Goal: Transaction & Acquisition: Purchase product/service

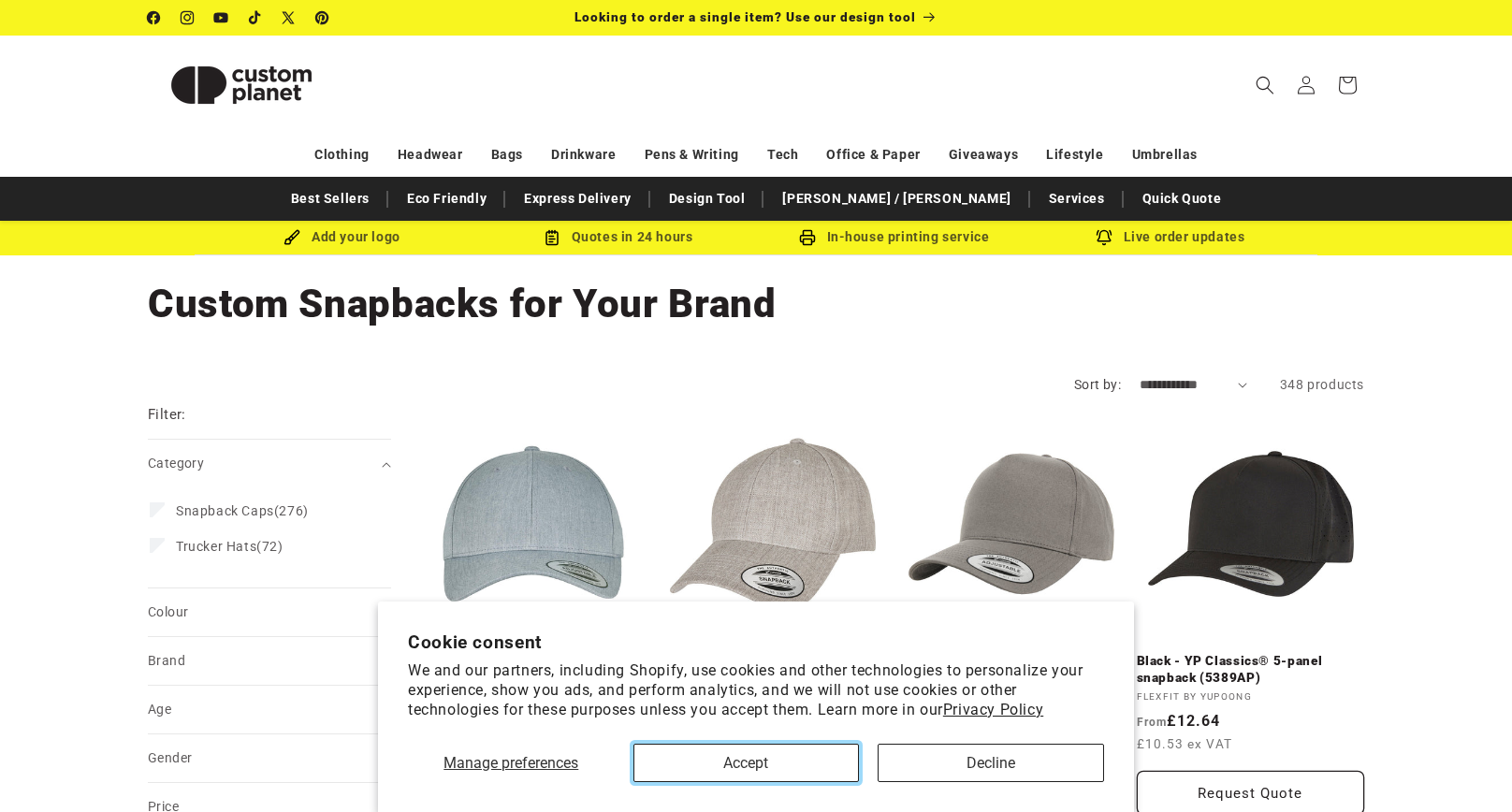
click at [789, 759] on button "Accept" at bounding box center [746, 762] width 226 height 38
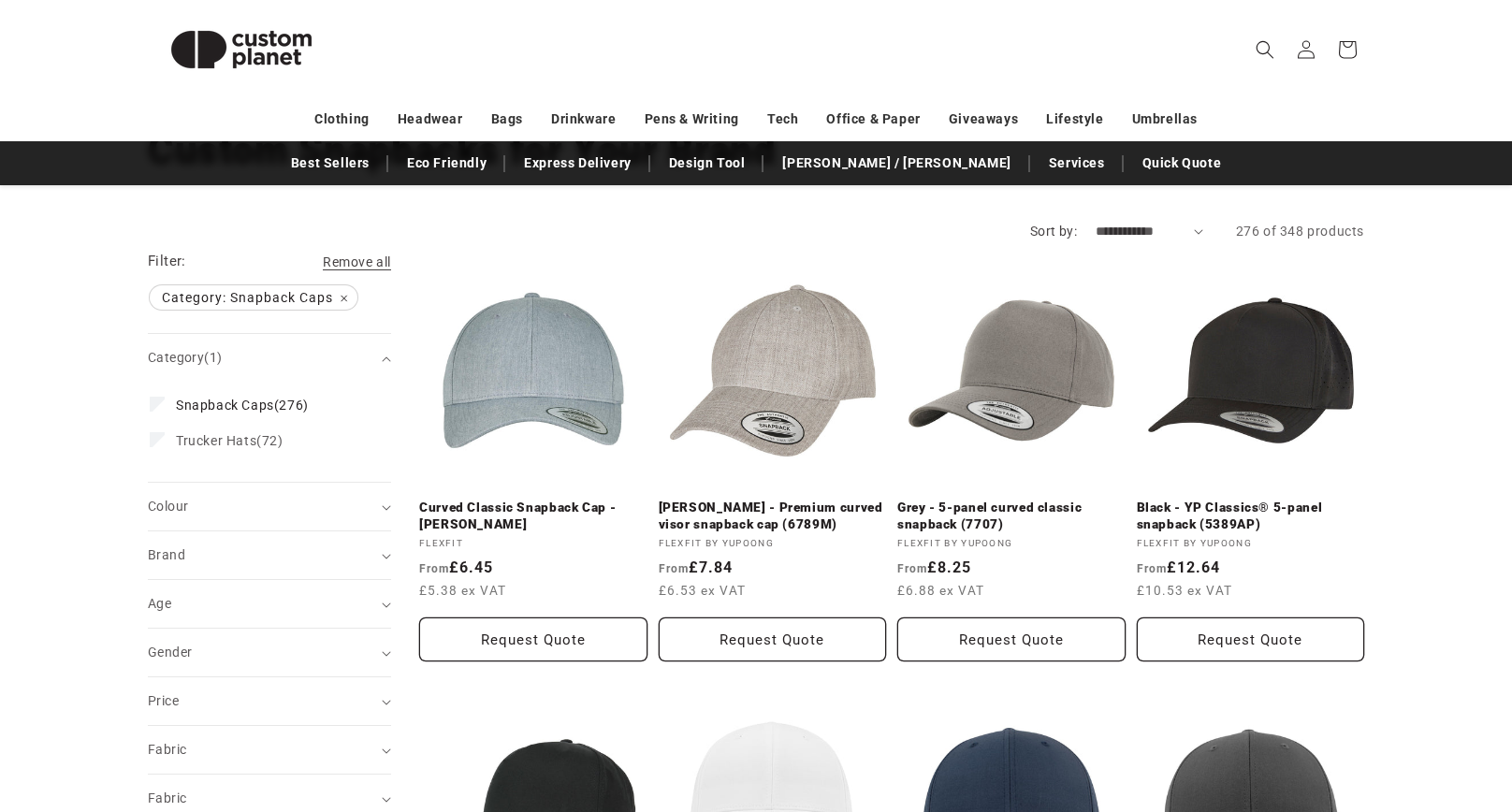
scroll to position [187, 0]
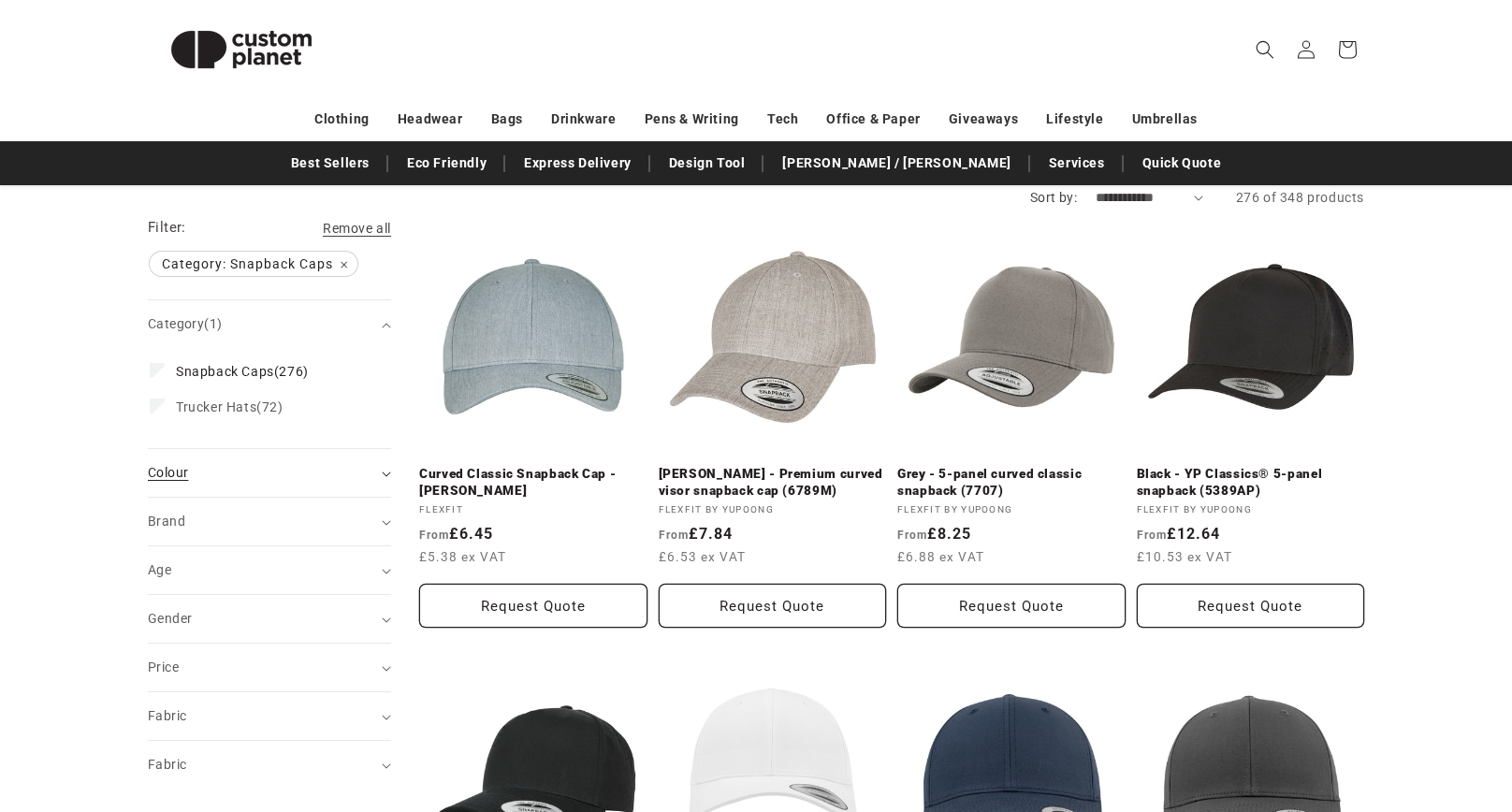
click at [304, 481] on div "Colour (0)" at bounding box center [261, 473] width 227 height 20
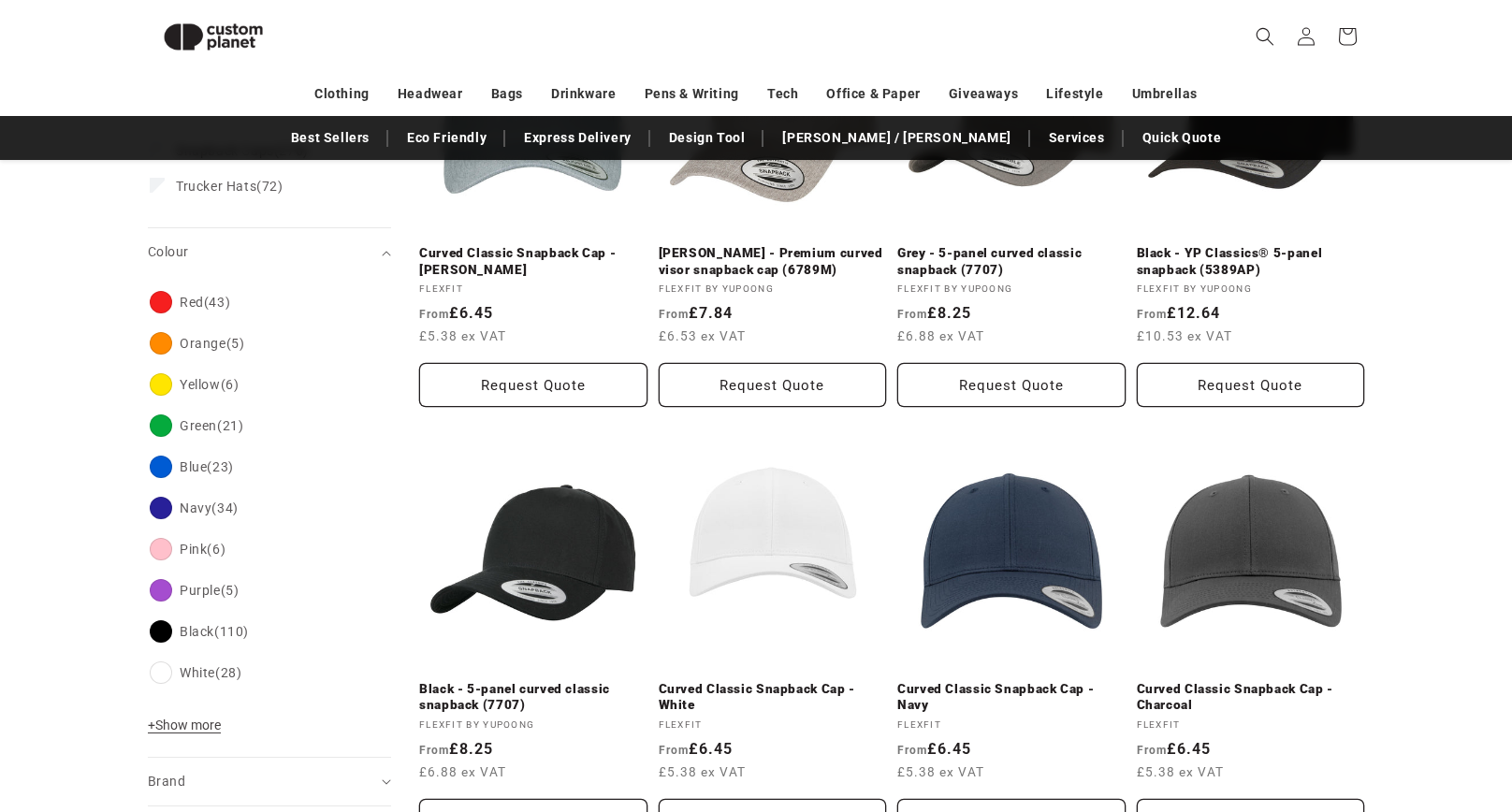
scroll to position [442, 0]
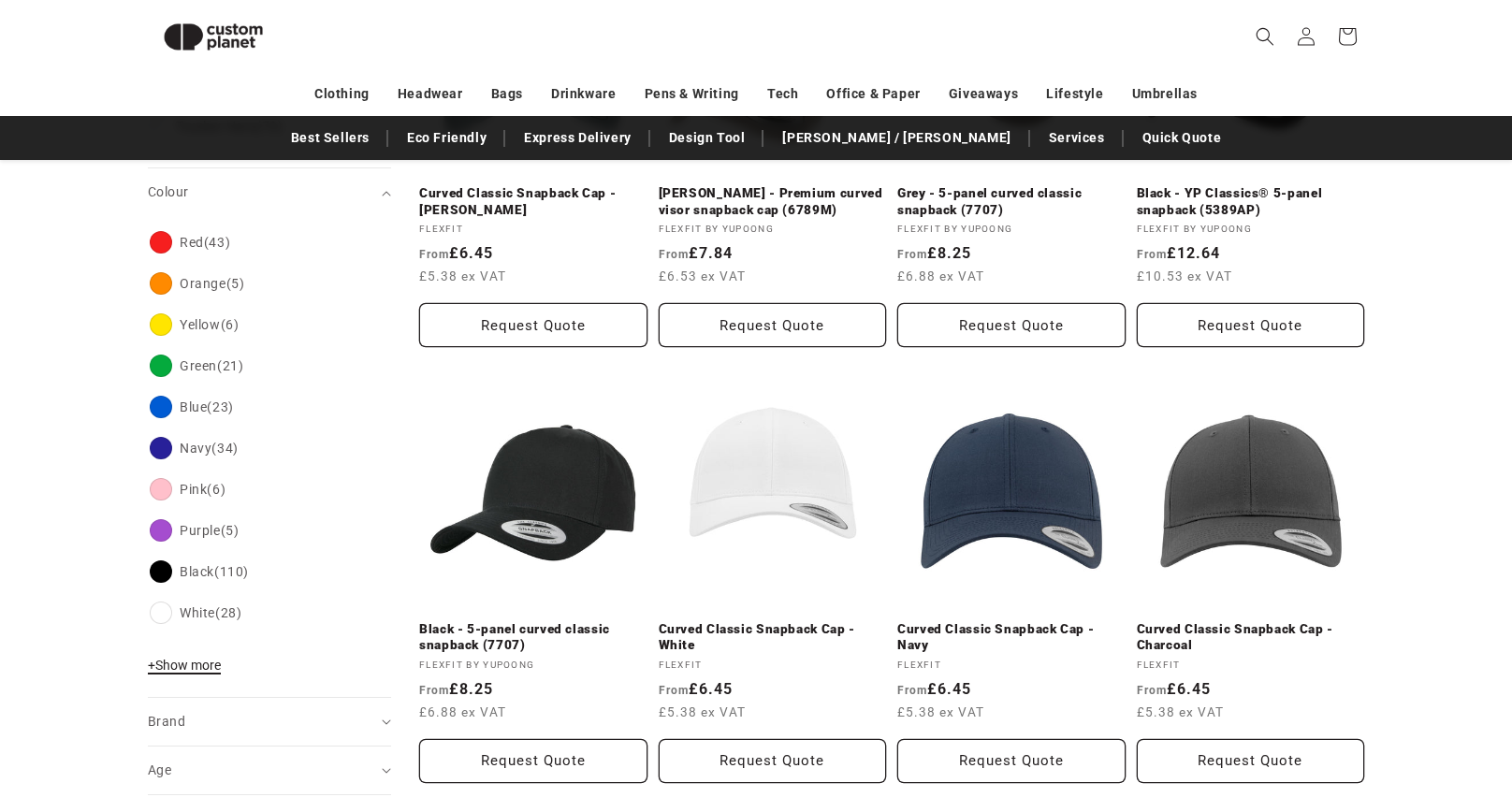
click at [204, 657] on span "+ Show more" at bounding box center [184, 664] width 73 height 15
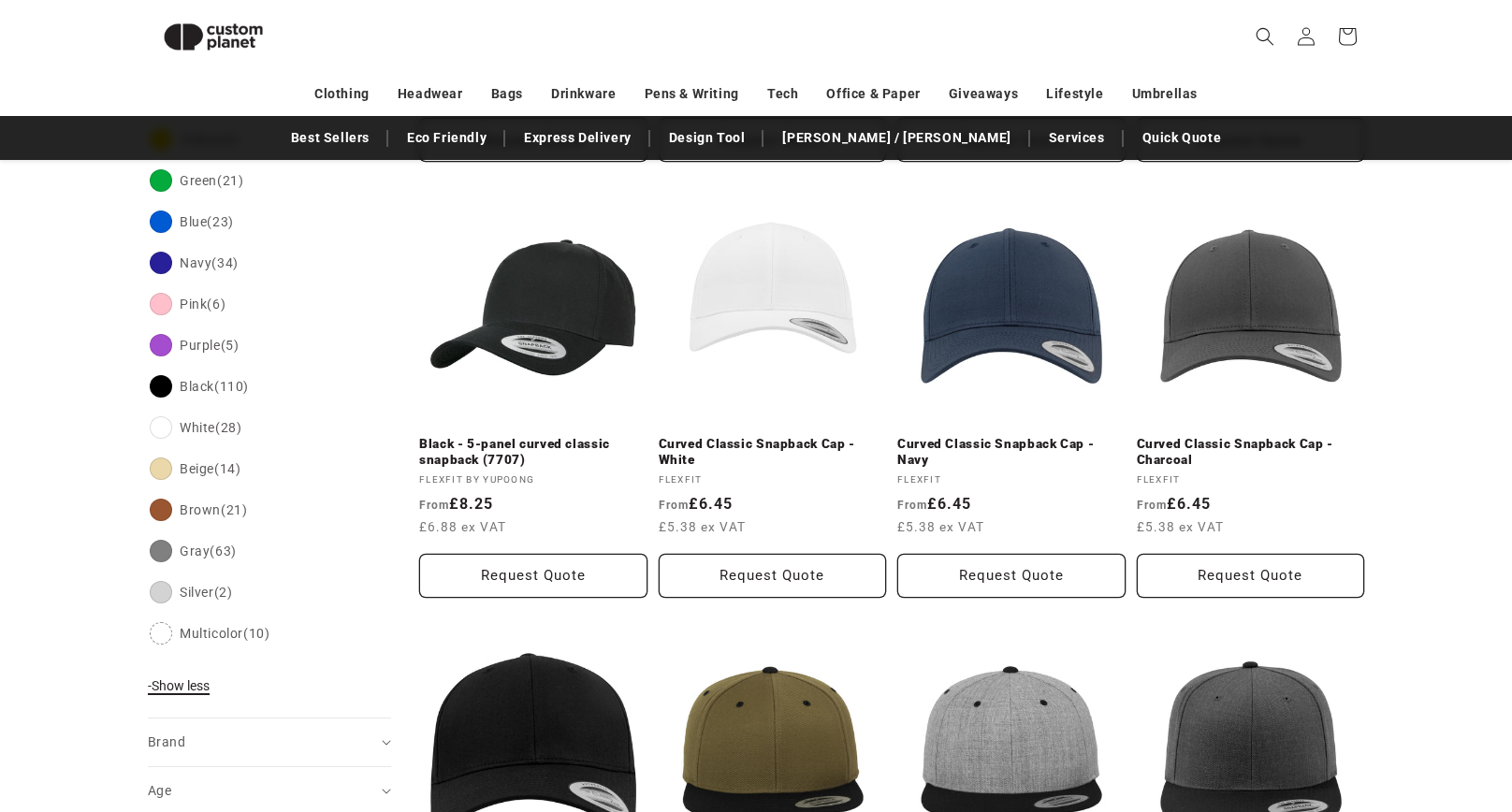
scroll to position [629, 0]
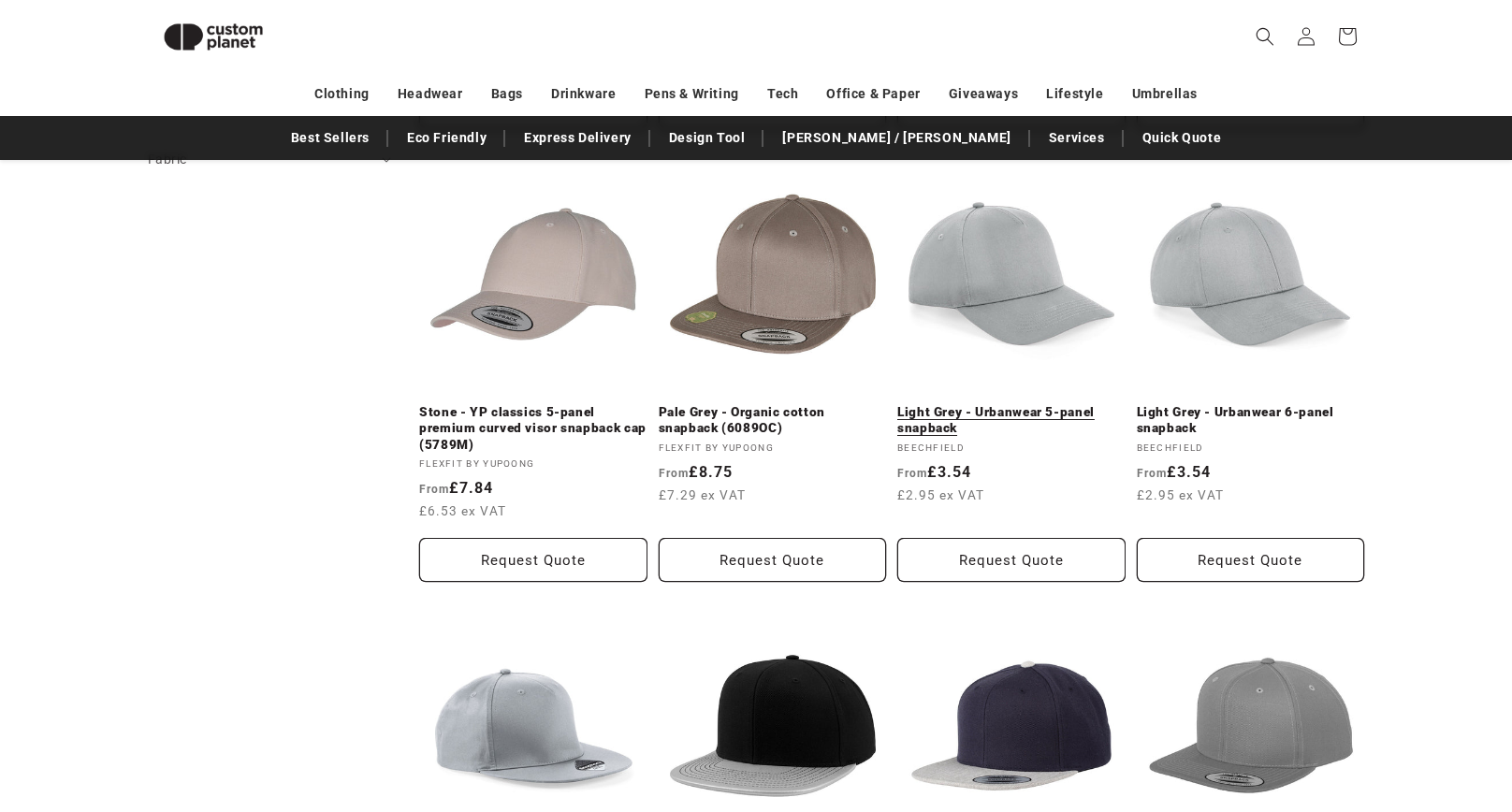
scroll to position [1528, 0]
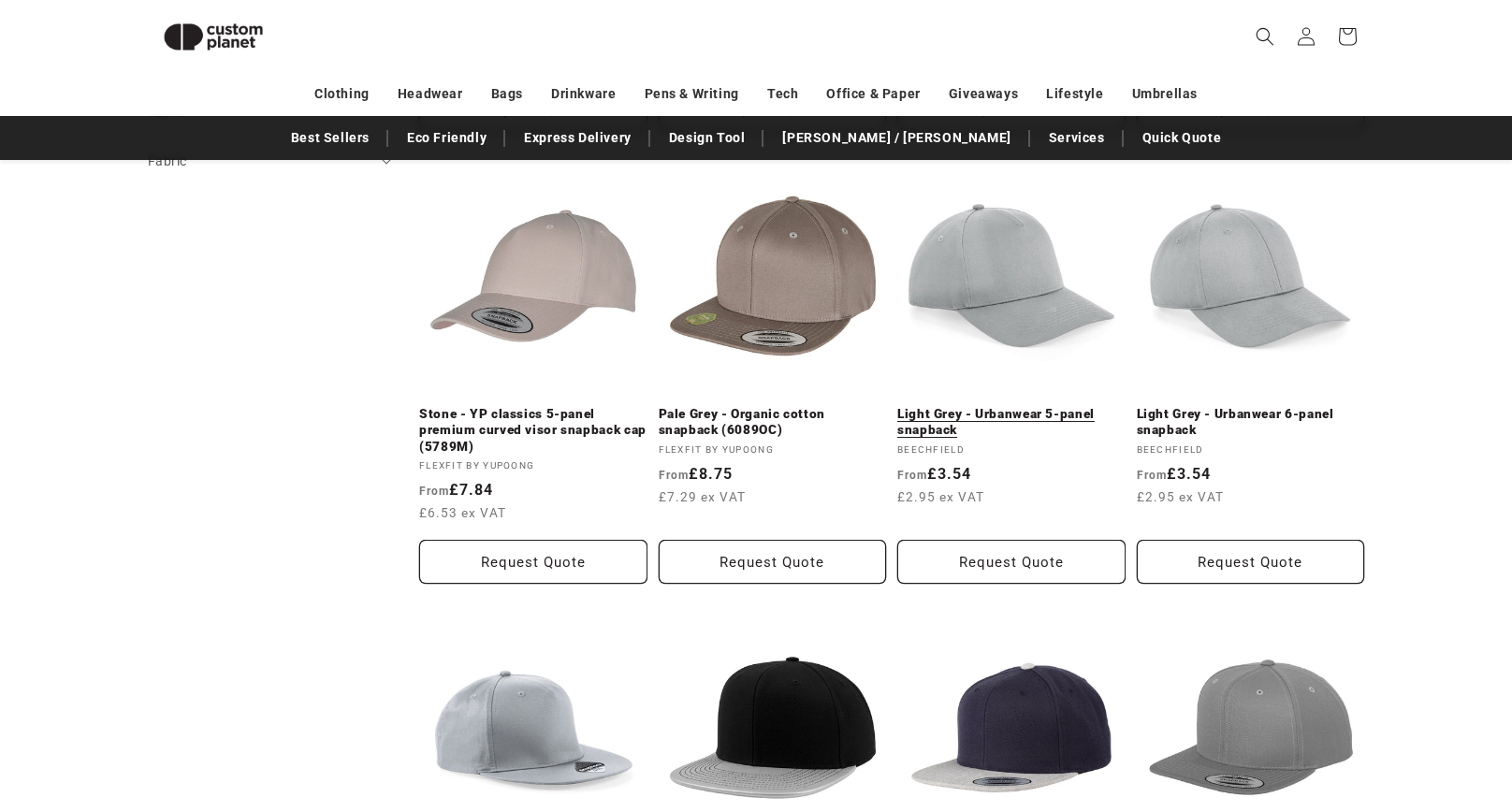
click at [1018, 413] on link "Light Grey - Urbanwear 5-panel snapback" at bounding box center [1011, 422] width 228 height 32
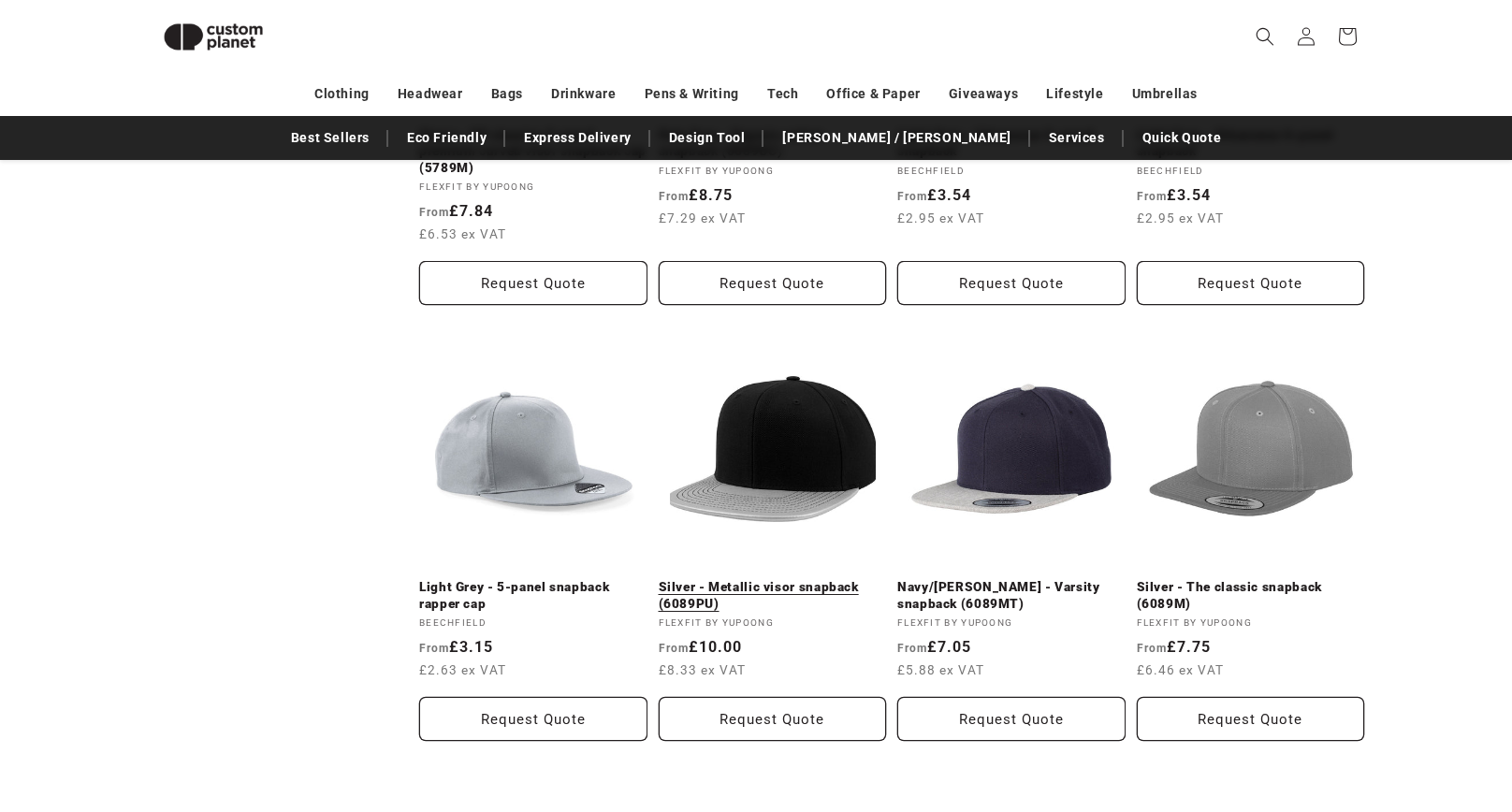
scroll to position [1809, 0]
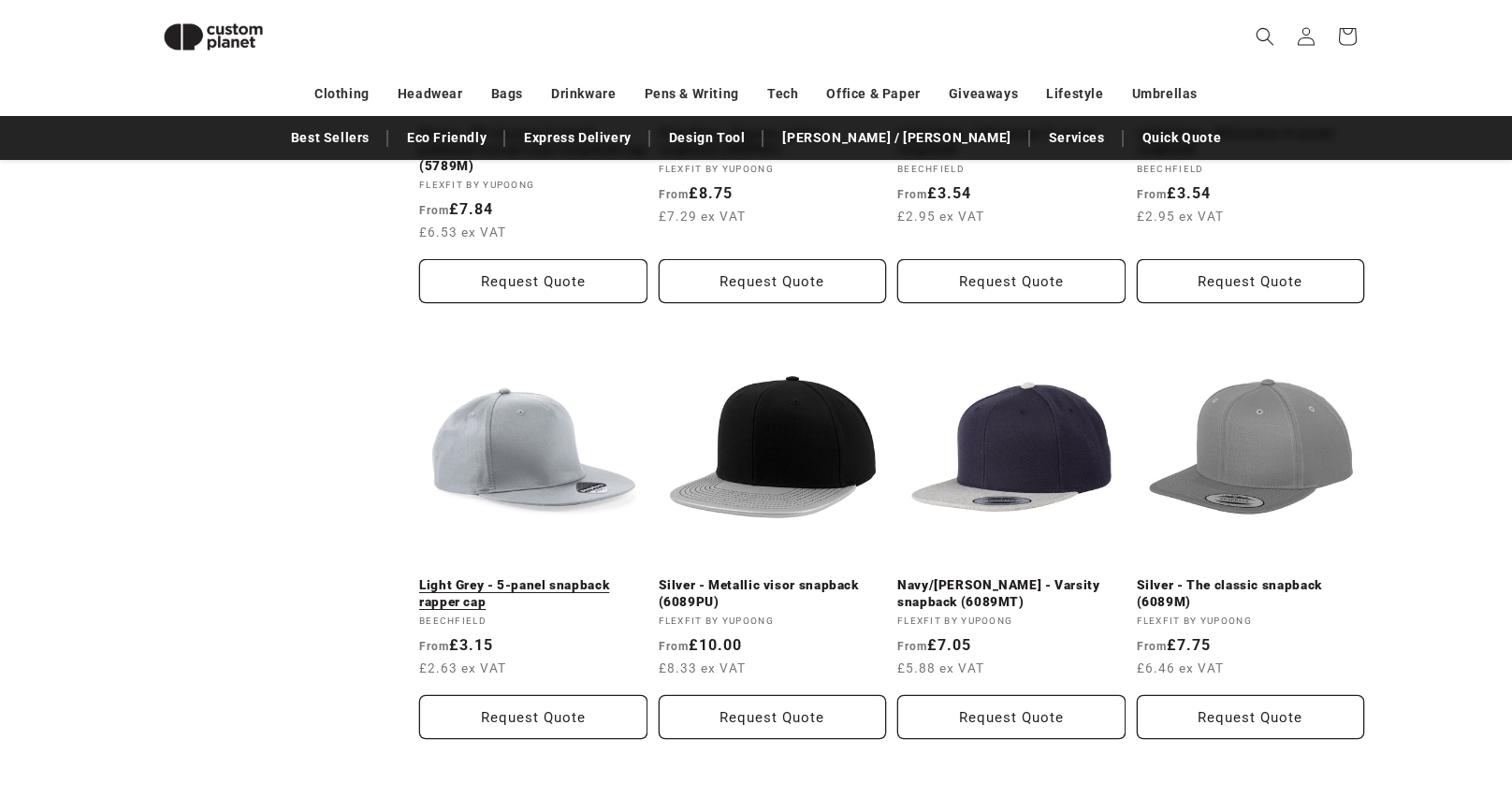
click at [518, 577] on link "Light Grey - 5-panel snapback rapper cap" at bounding box center [532, 593] width 228 height 32
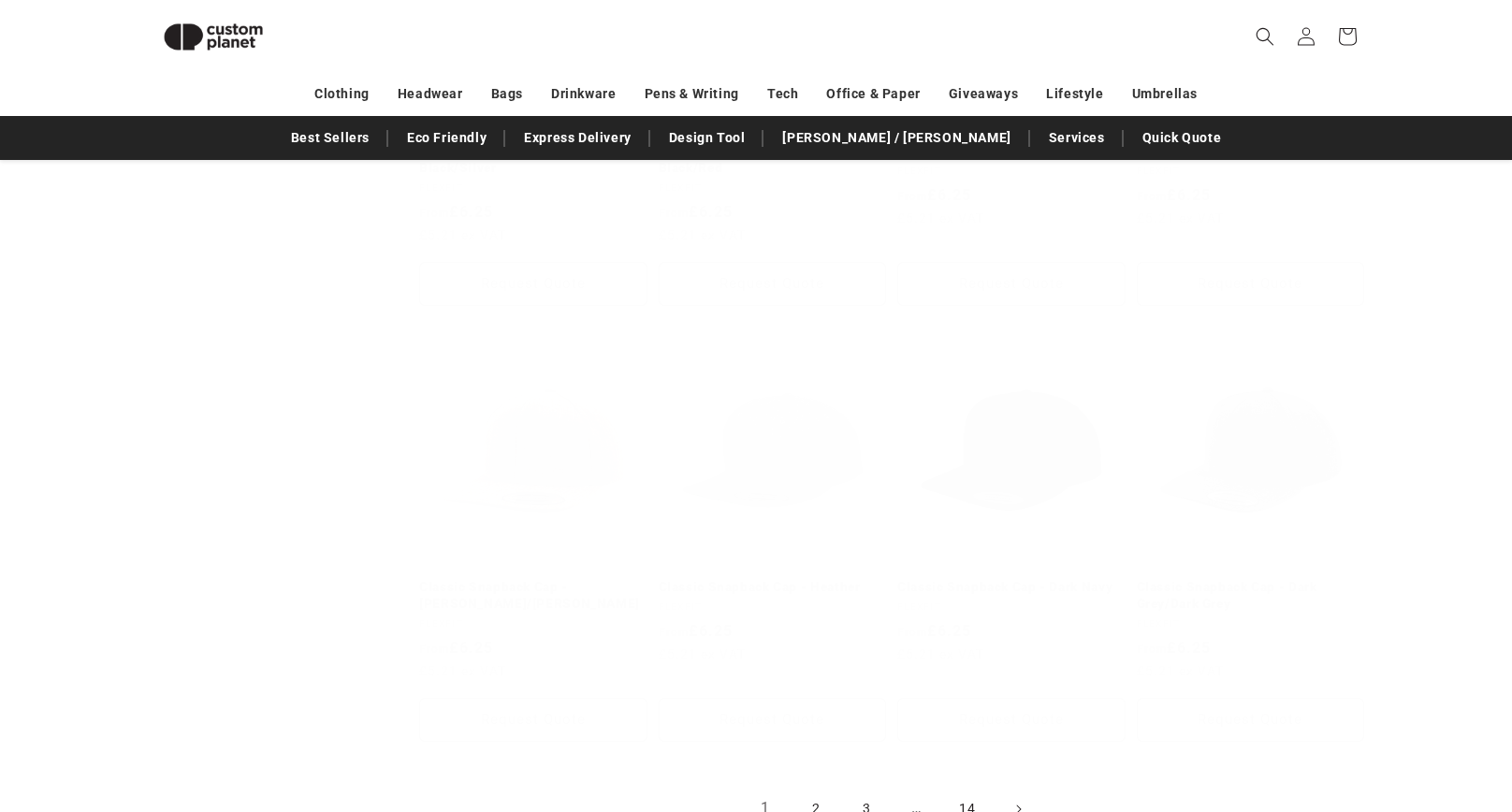
scroll to position [629, 0]
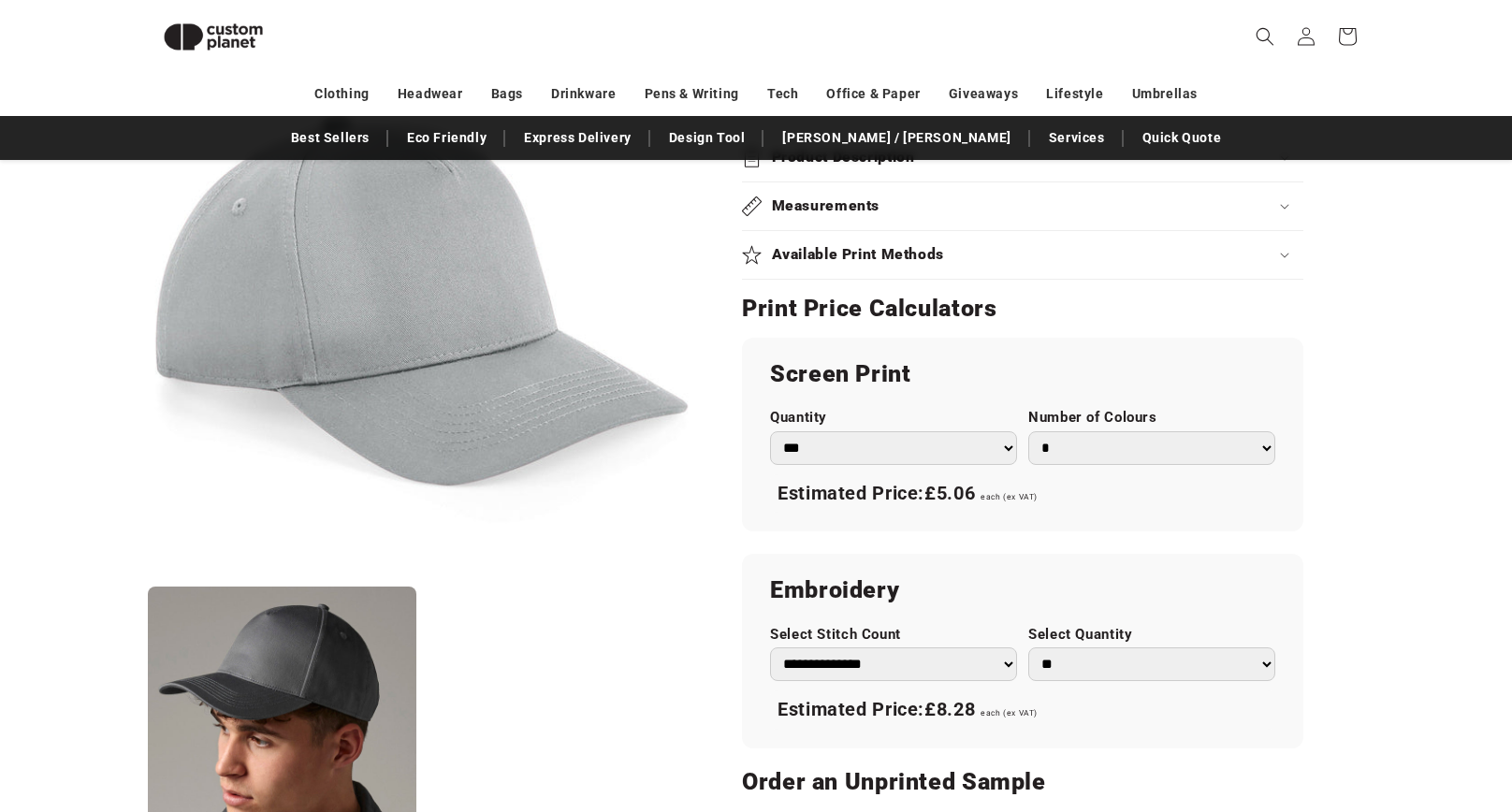
scroll to position [909, 0]
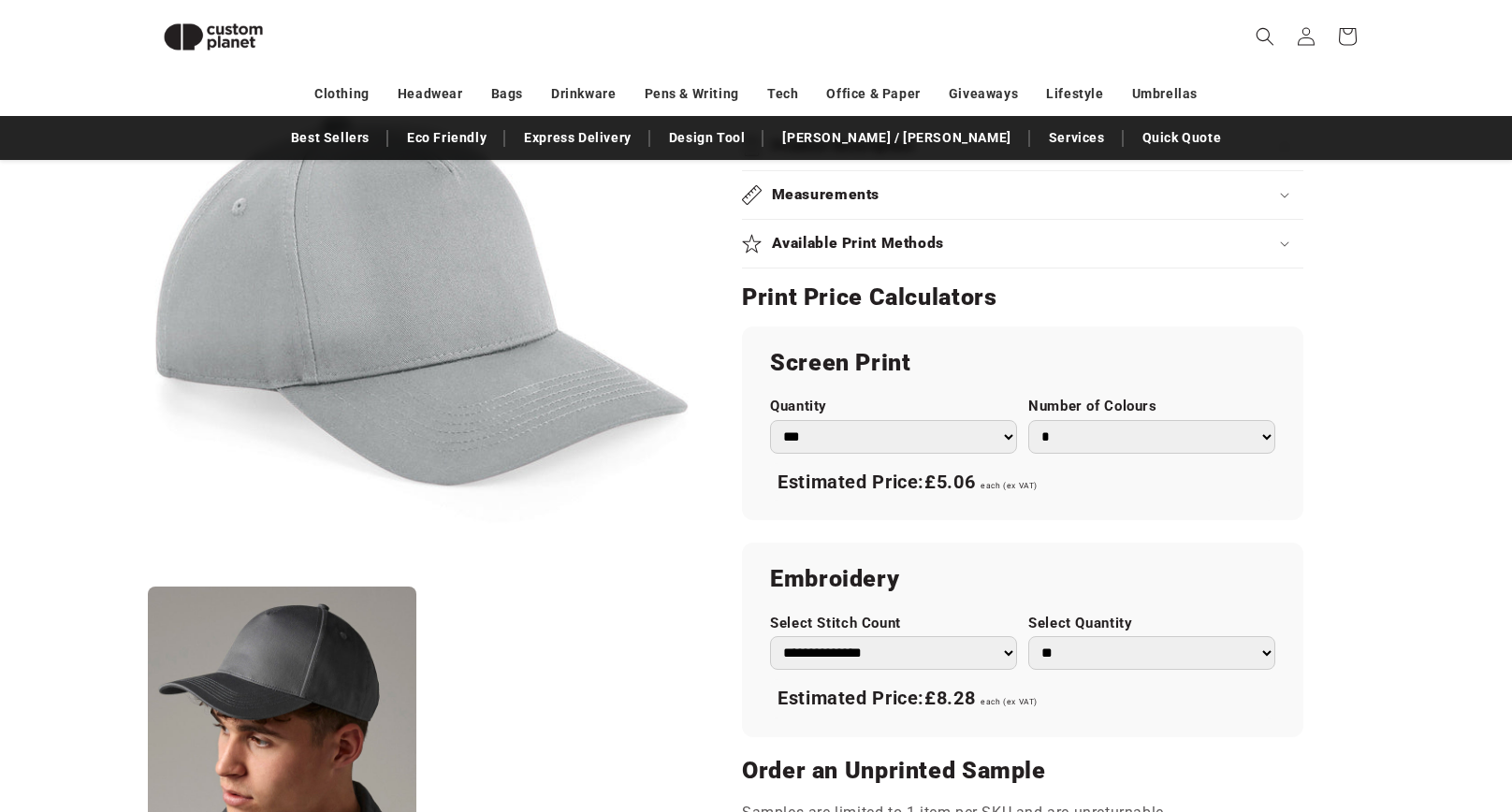
click at [954, 433] on select "*** *** *** **** **** **** ***** *****" at bounding box center [893, 436] width 247 height 33
click at [770, 420] on select "*** *** *** **** **** **** ***** *****" at bounding box center [893, 436] width 247 height 33
click at [1118, 436] on select "* * * * * * *" at bounding box center [1152, 436] width 247 height 33
select select "*"
click at [1029, 420] on select "* * * * * * *" at bounding box center [1152, 436] width 247 height 33
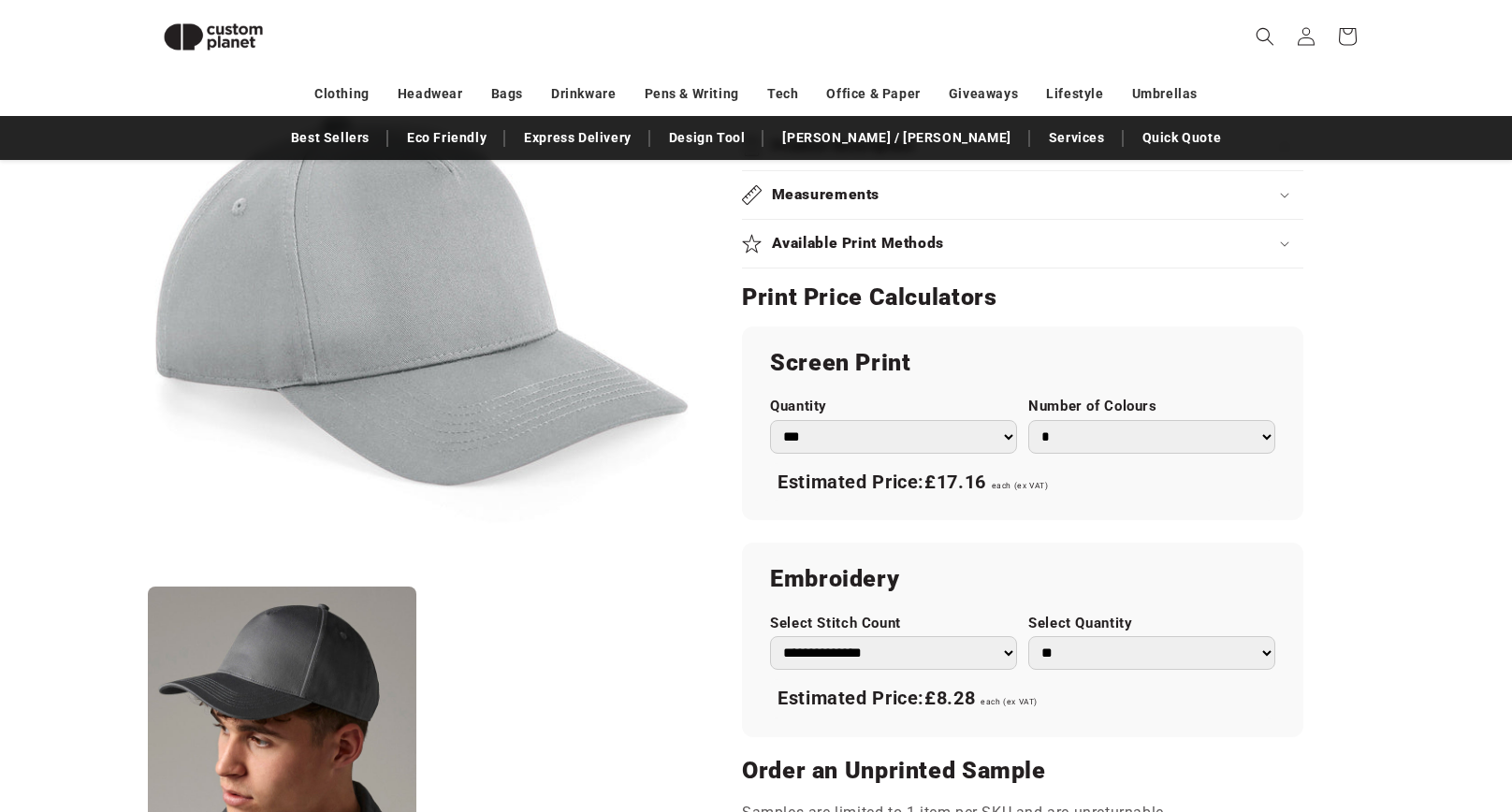
click at [995, 648] on select "**********" at bounding box center [893, 653] width 247 height 33
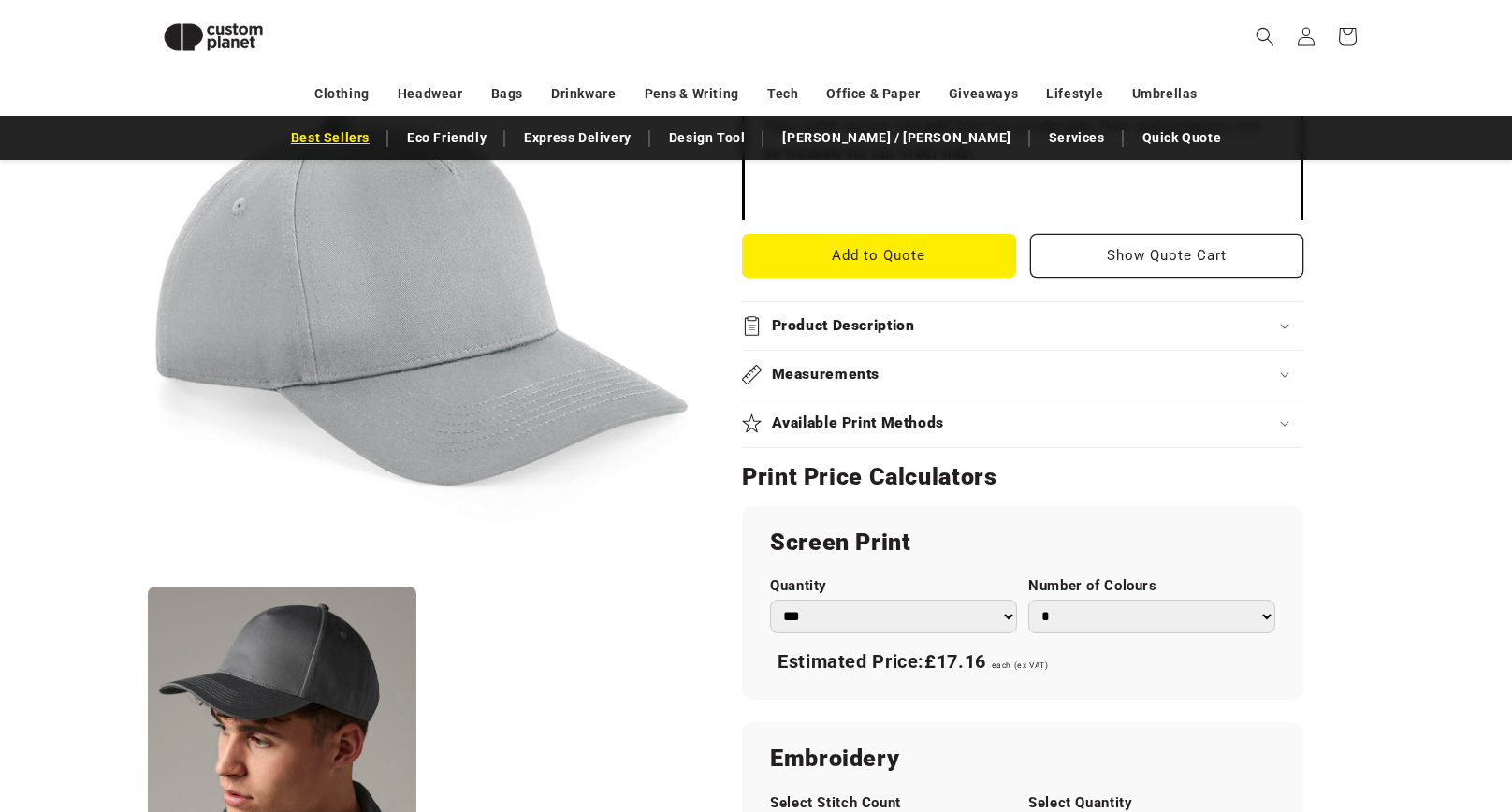
scroll to position [722, 0]
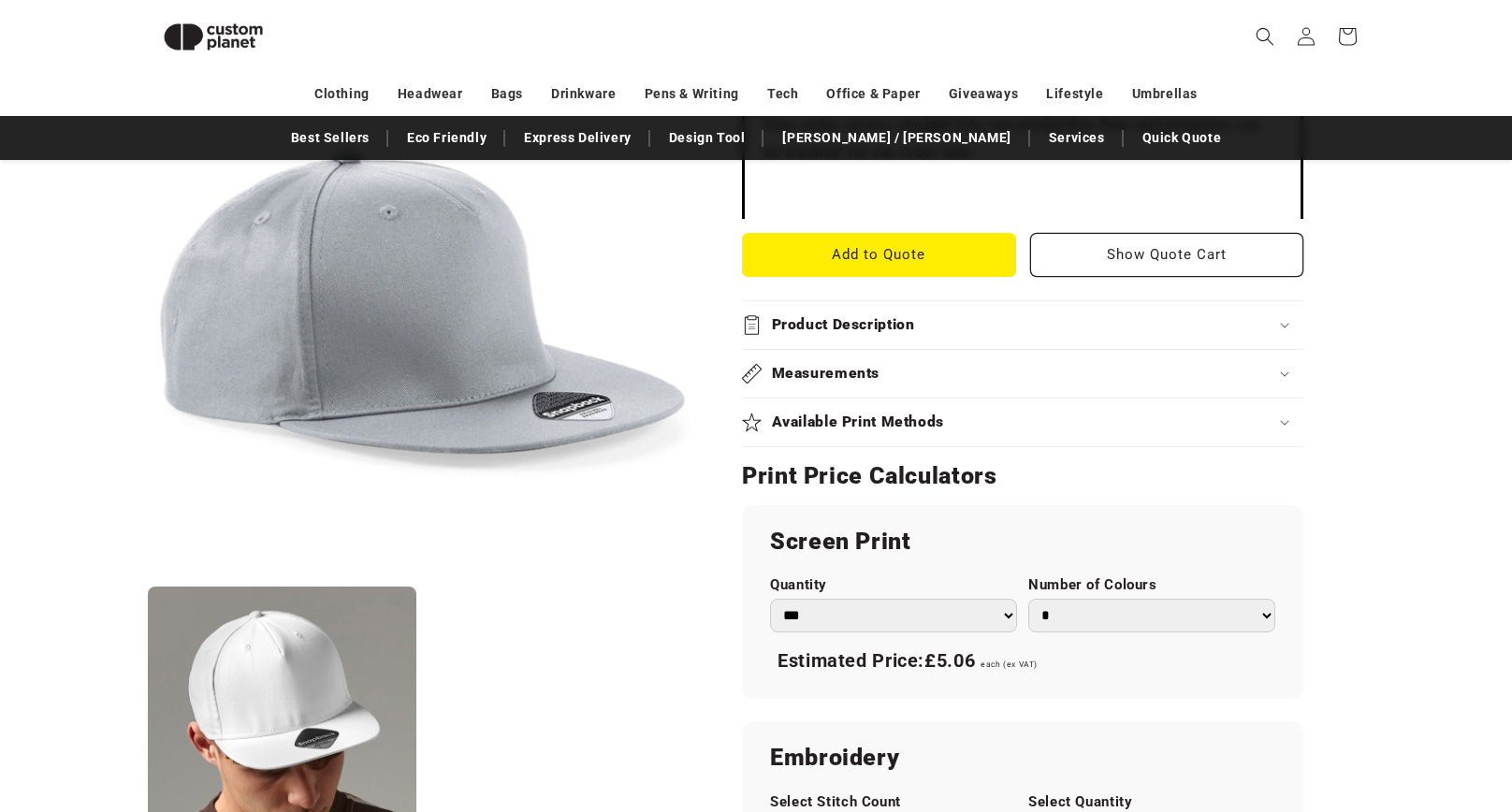
scroll to position [722, 0]
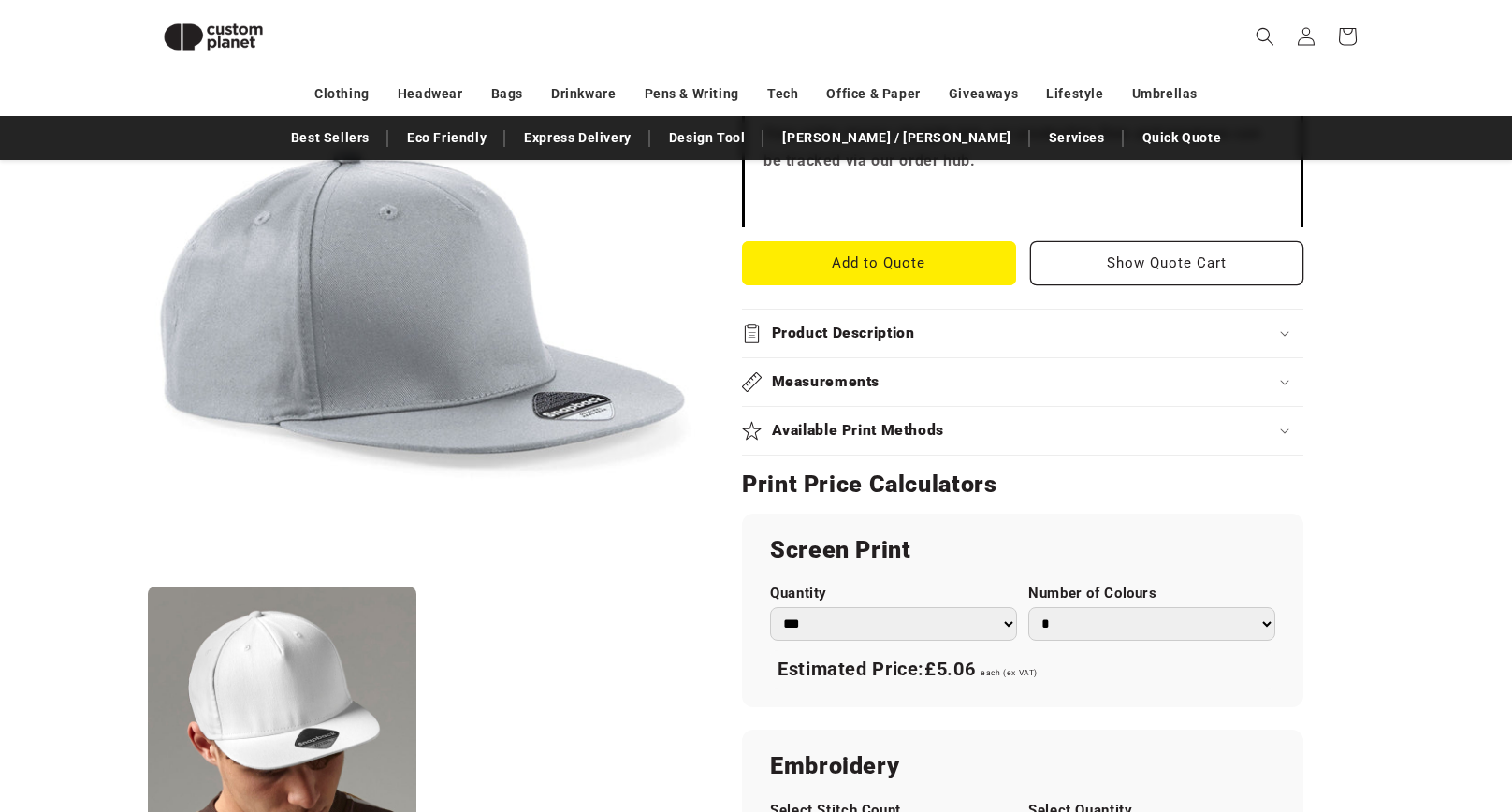
click at [902, 430] on h2 "Available Print Methods" at bounding box center [858, 430] width 173 height 20
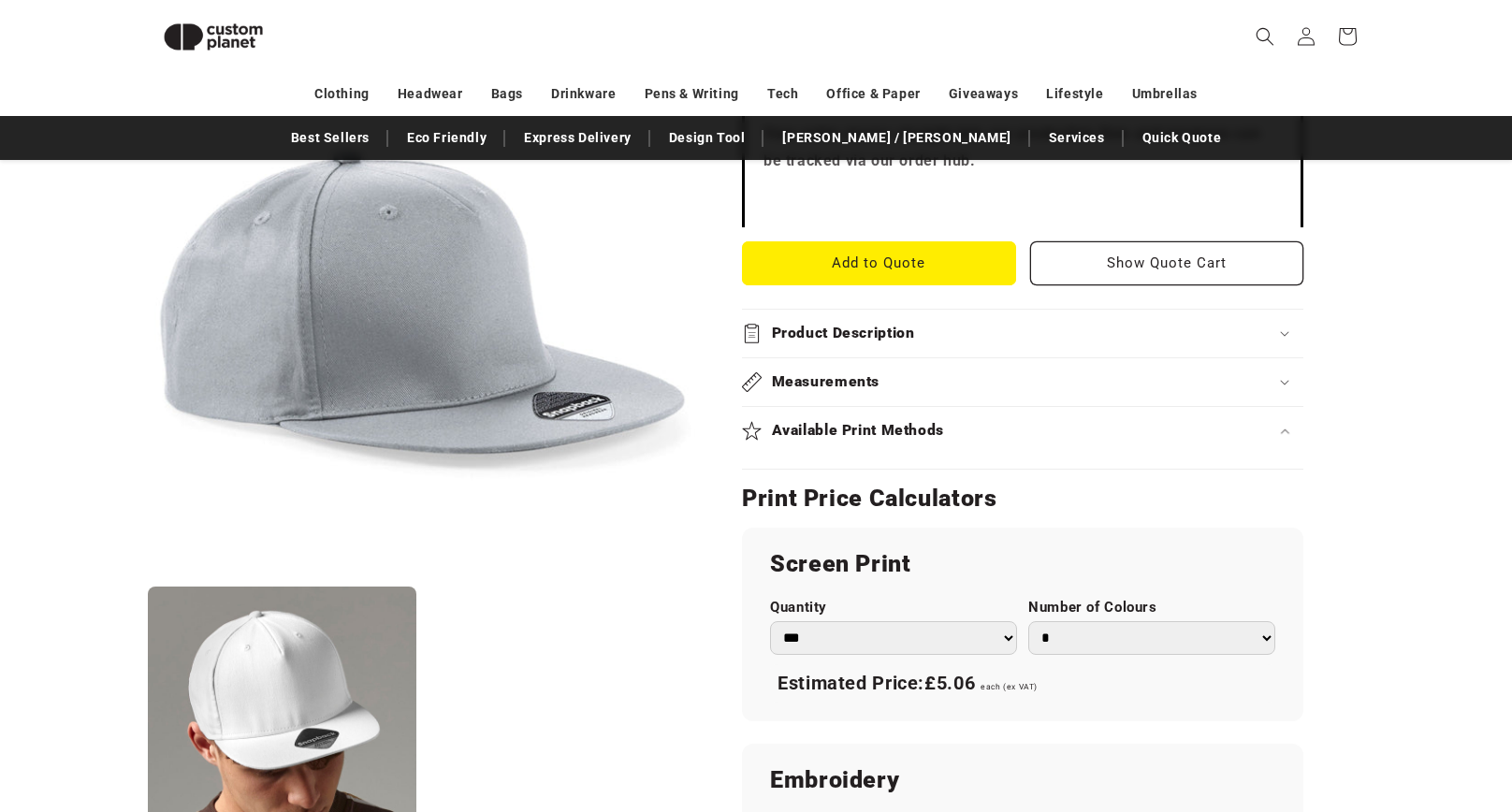
click at [902, 430] on h2 "Available Print Methods" at bounding box center [858, 430] width 173 height 20
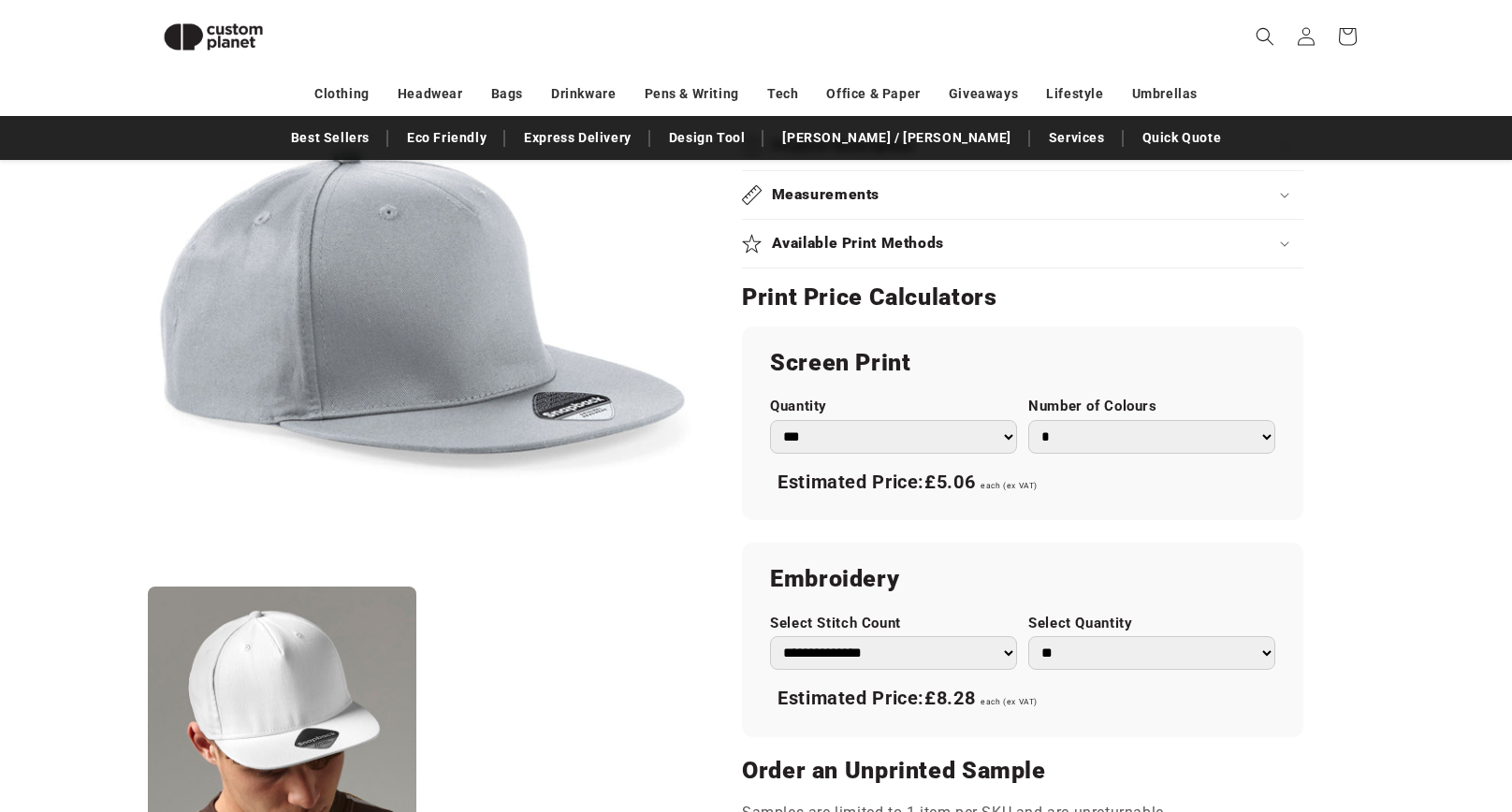
scroll to position [909, 0]
click at [1136, 430] on select "* * * * * * *" at bounding box center [1152, 436] width 247 height 33
select select "*"
click at [1029, 420] on select "* * * * * * *" at bounding box center [1152, 436] width 247 height 33
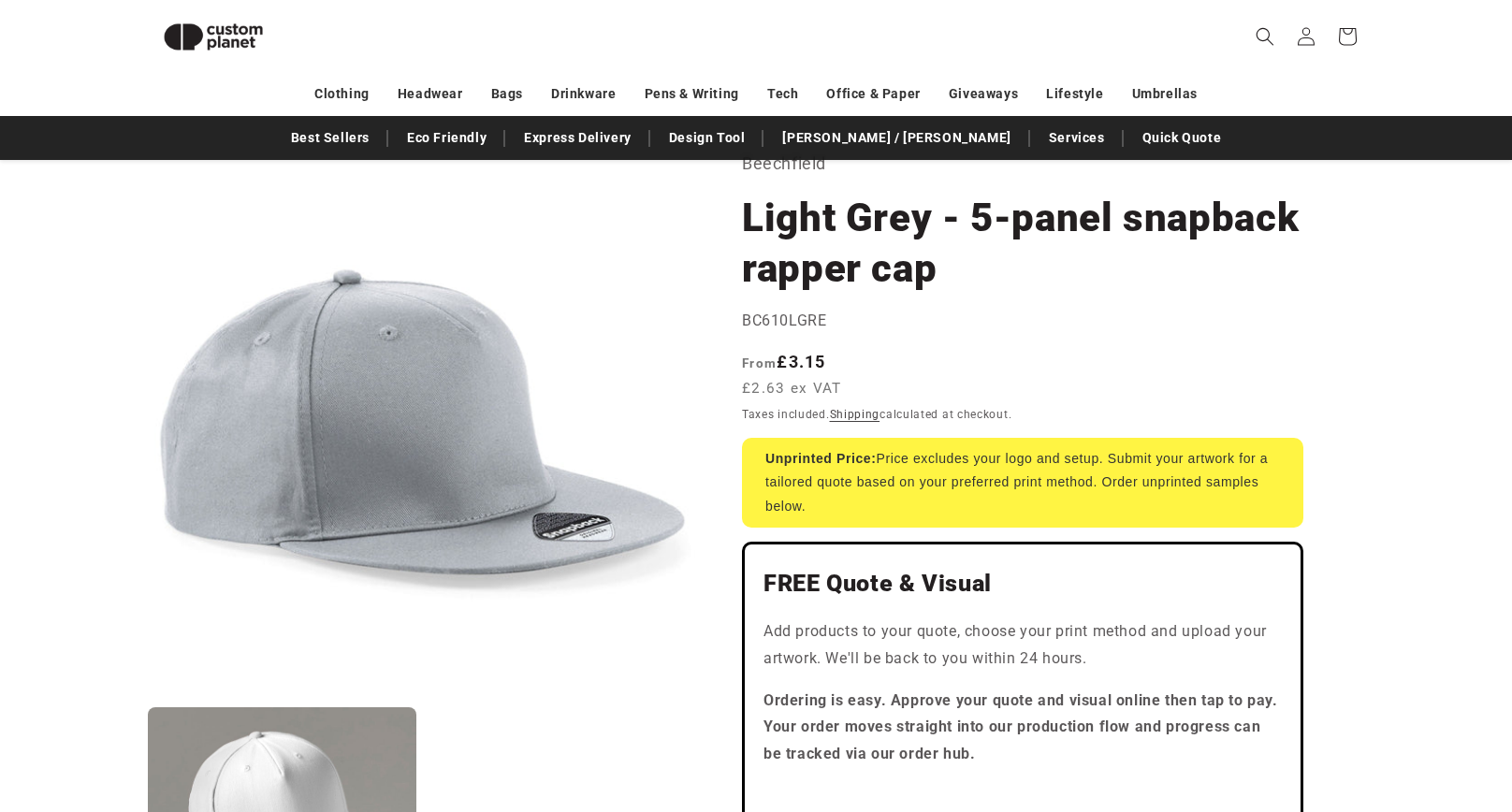
scroll to position [68, 0]
